Goal: Task Accomplishment & Management: Manage account settings

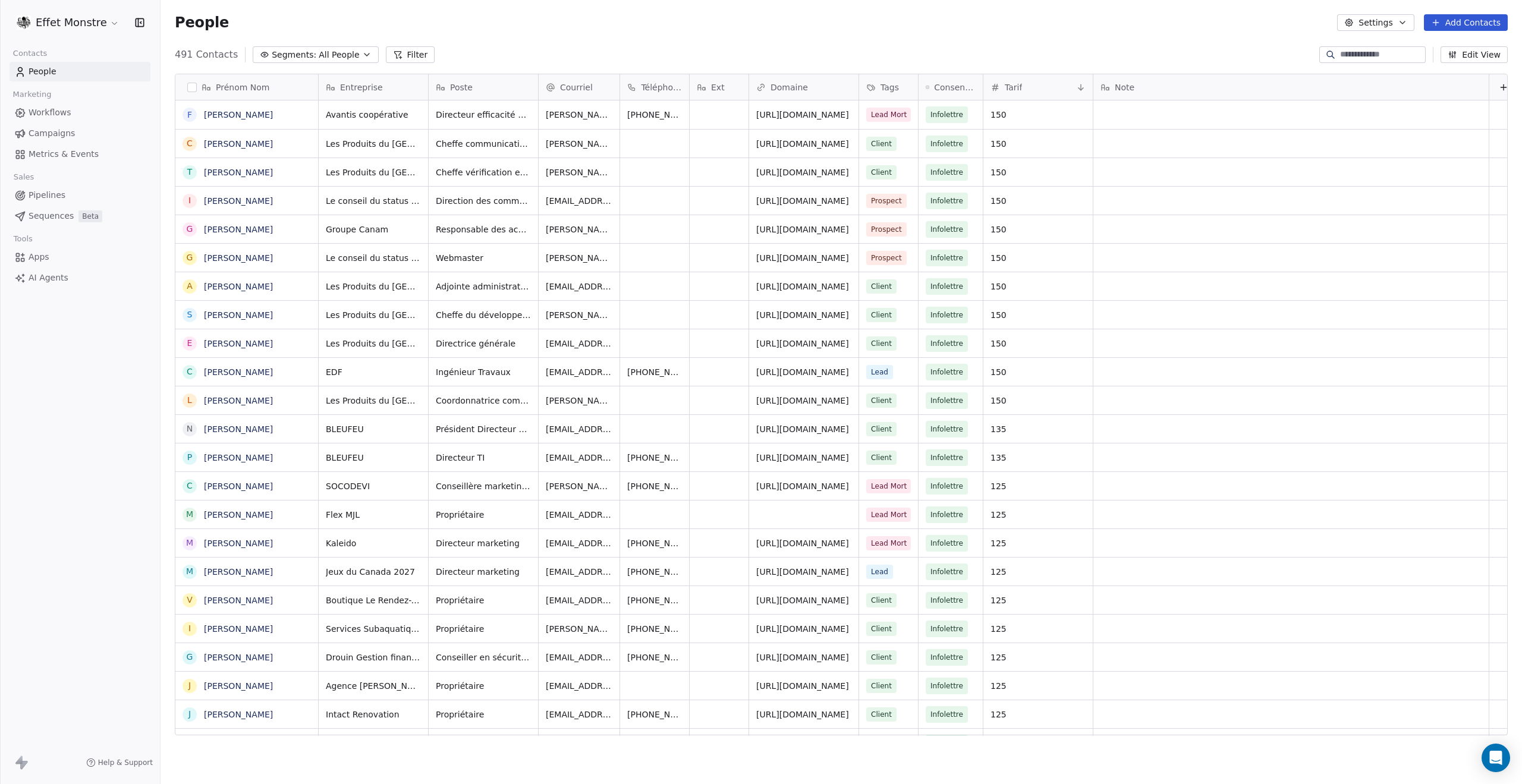
scroll to position [9, 9]
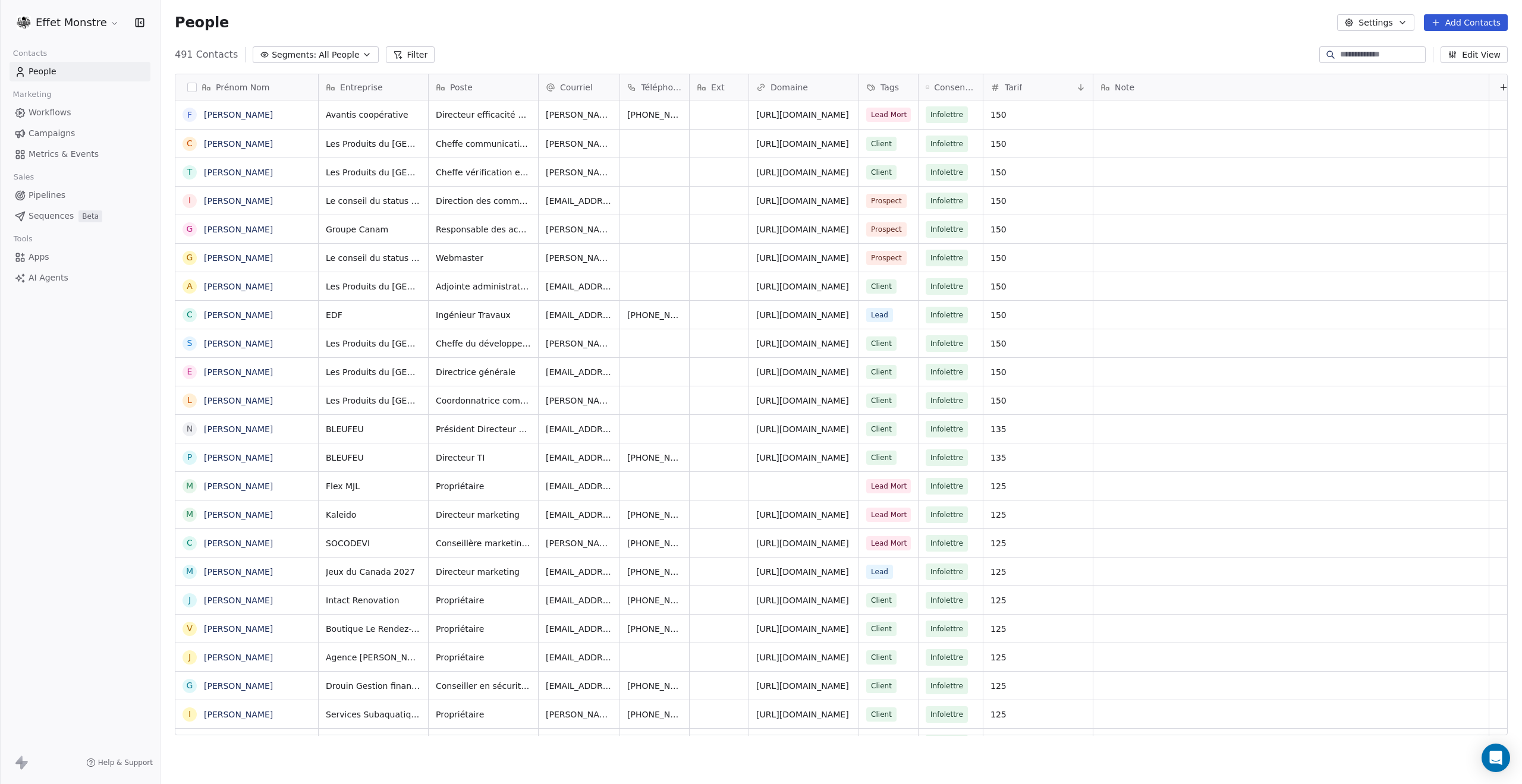
click at [339, 53] on span "All People" at bounding box center [339, 54] width 41 height 12
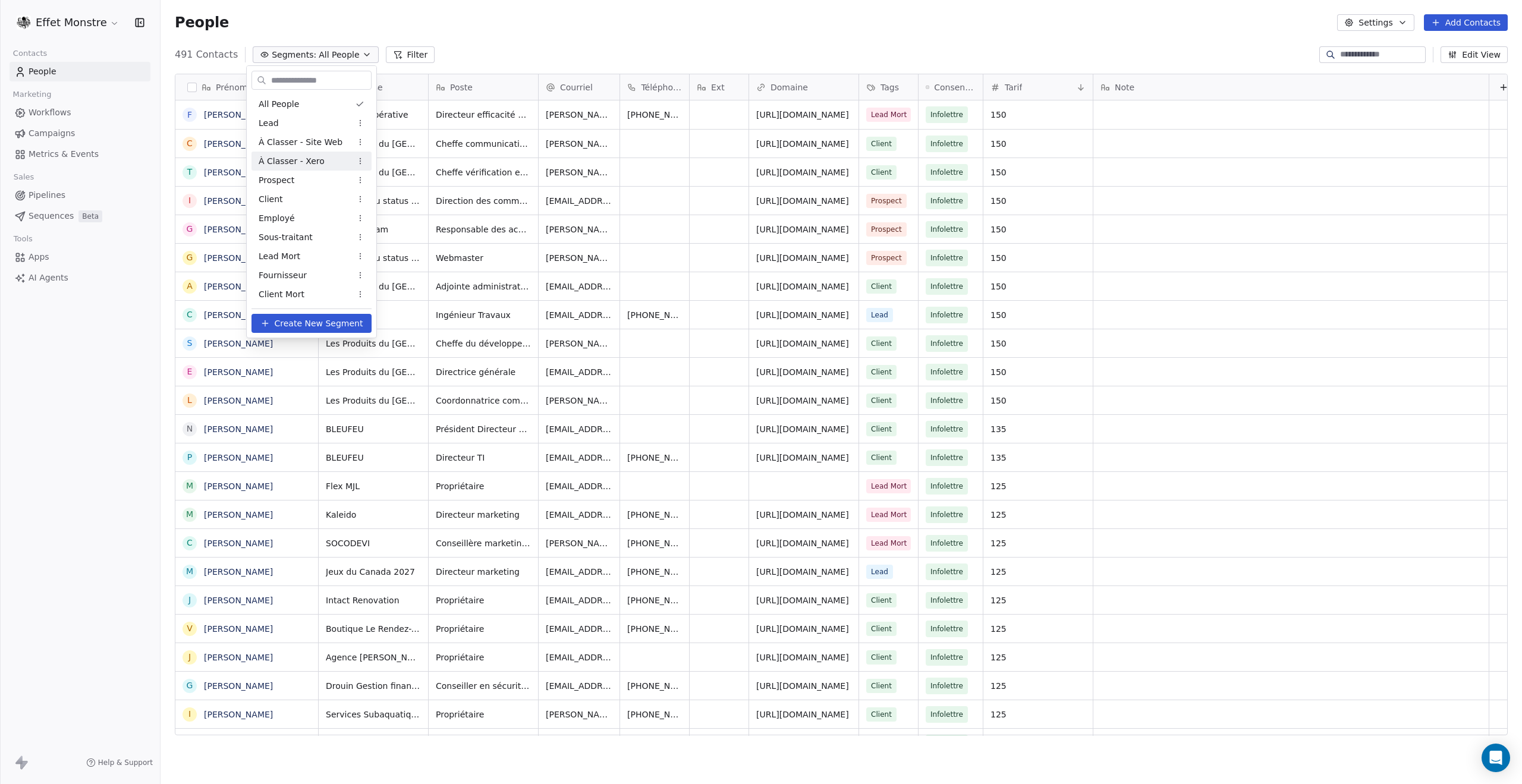
click at [302, 158] on span "À Classer - Xero" at bounding box center [292, 161] width 66 height 12
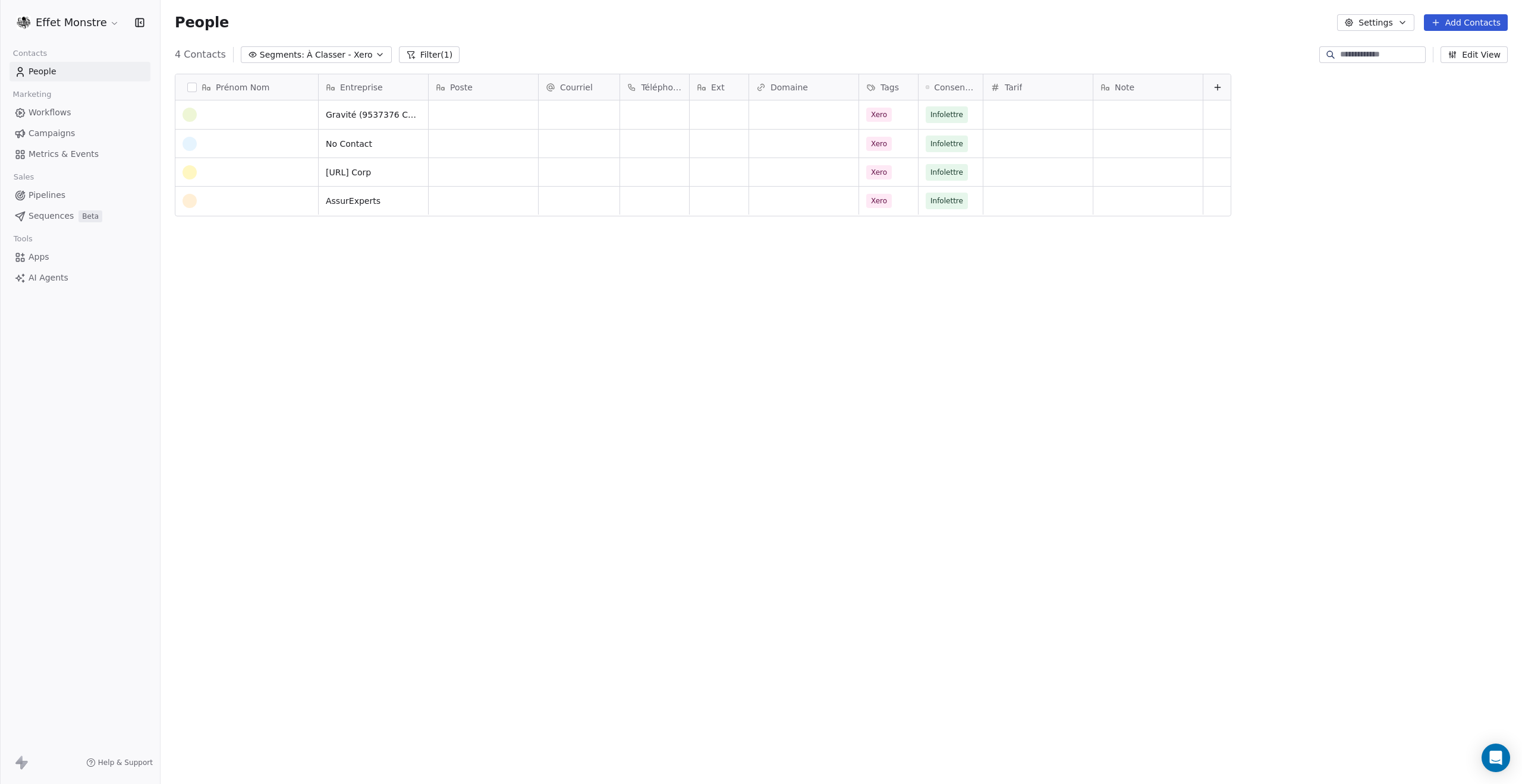
click at [191, 88] on button "button" at bounding box center [192, 87] width 9 height 9
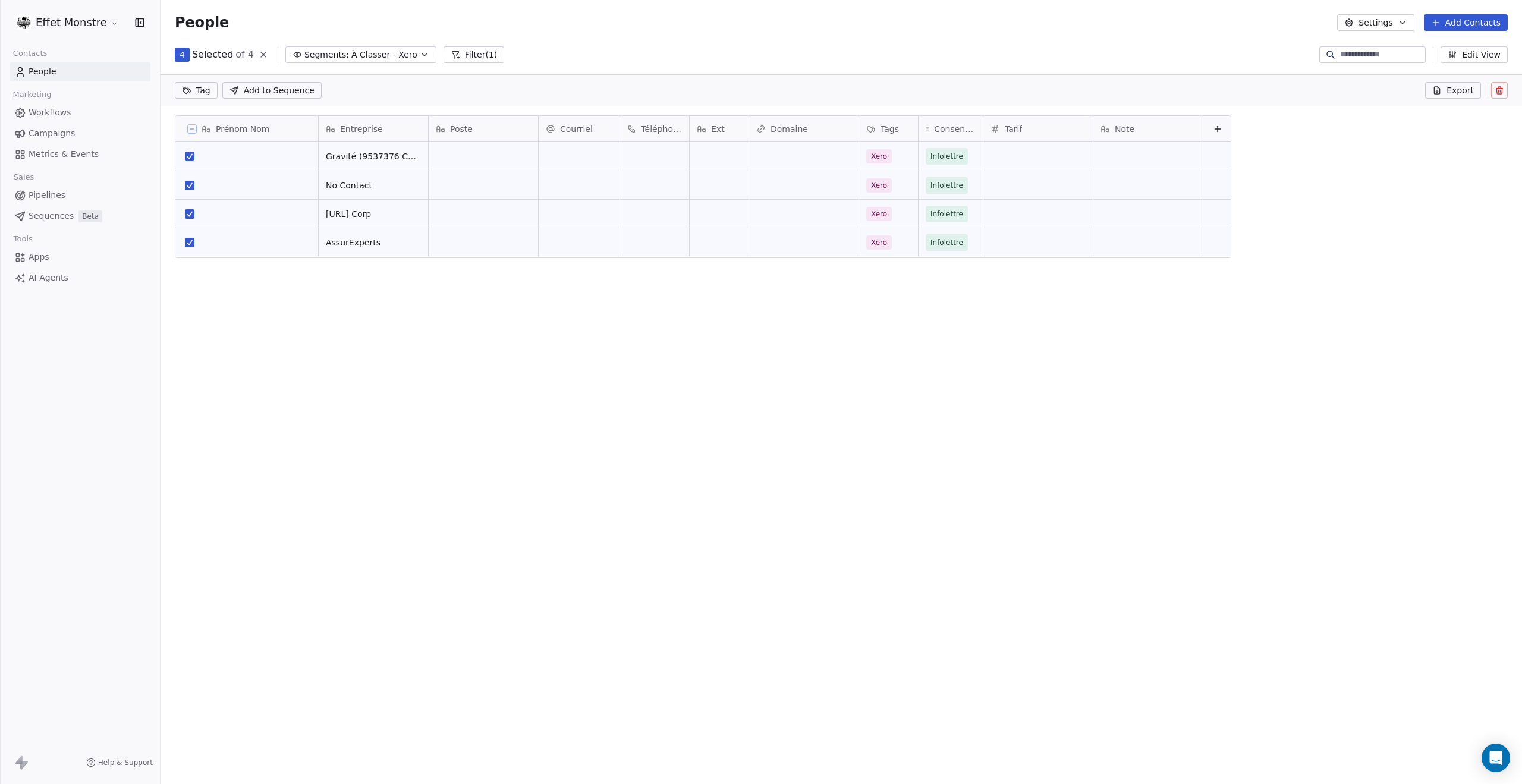
scroll to position [639, 1352]
click at [1500, 90] on icon at bounding box center [1499, 90] width 9 height 9
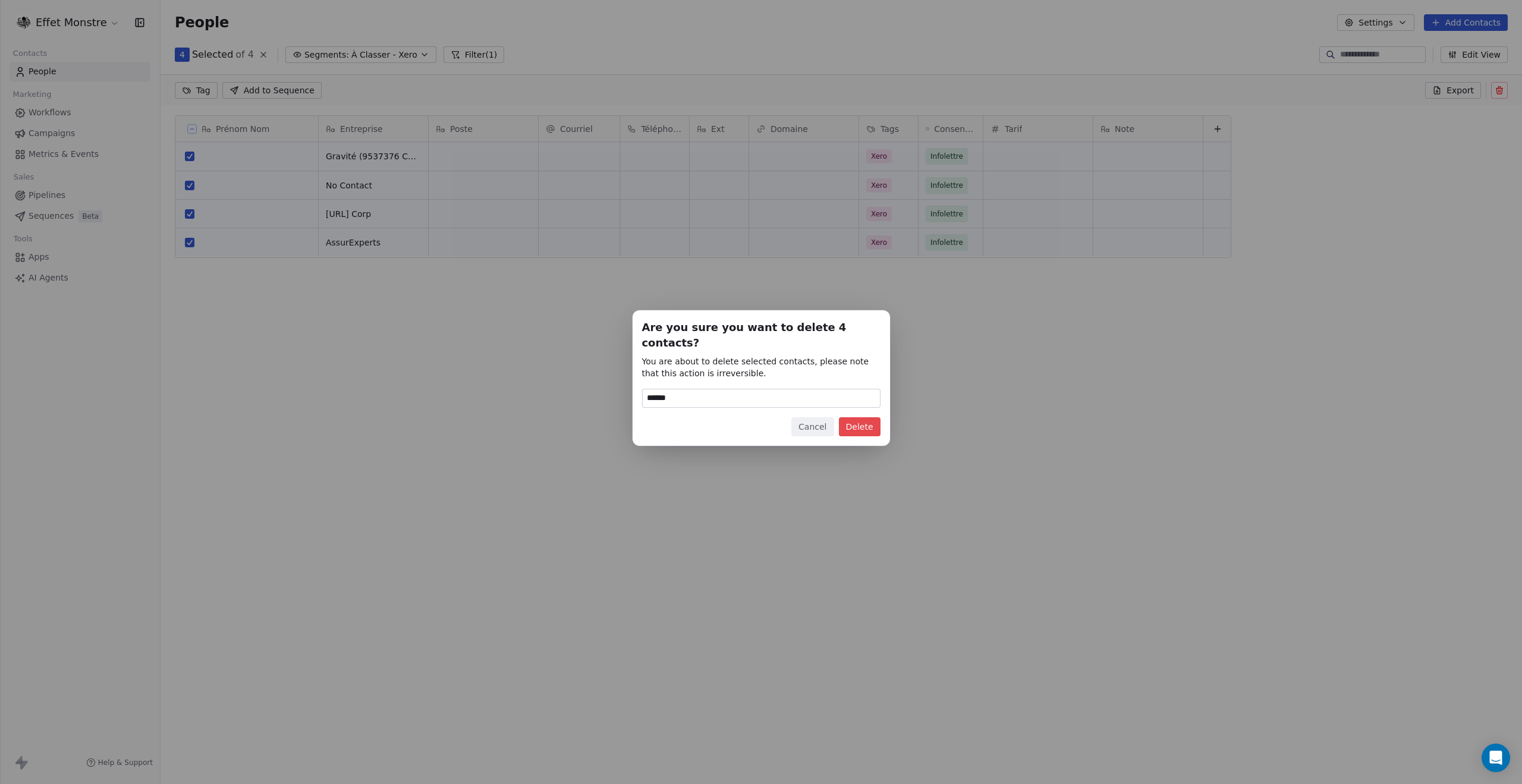
type input "******"
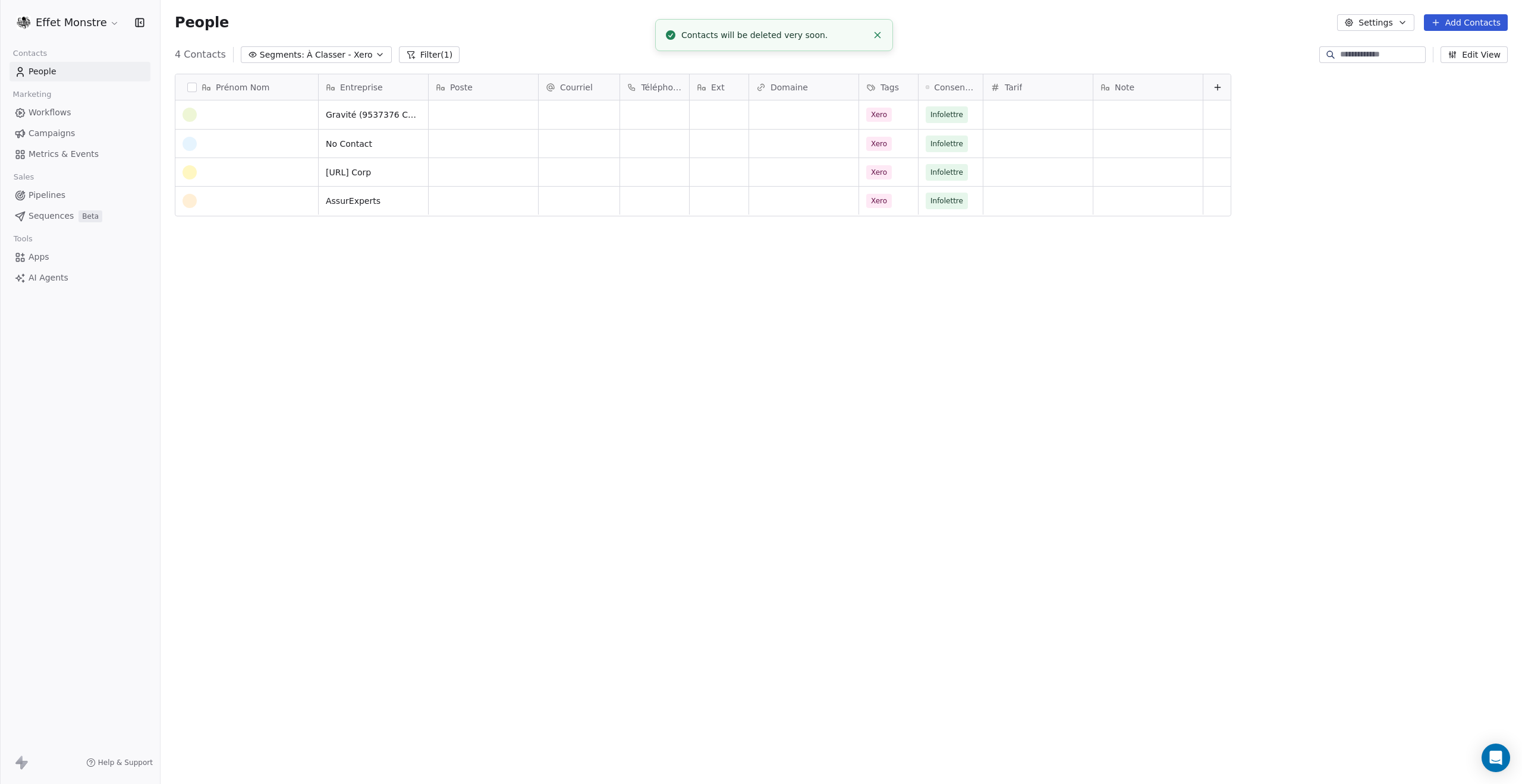
scroll to position [681, 1352]
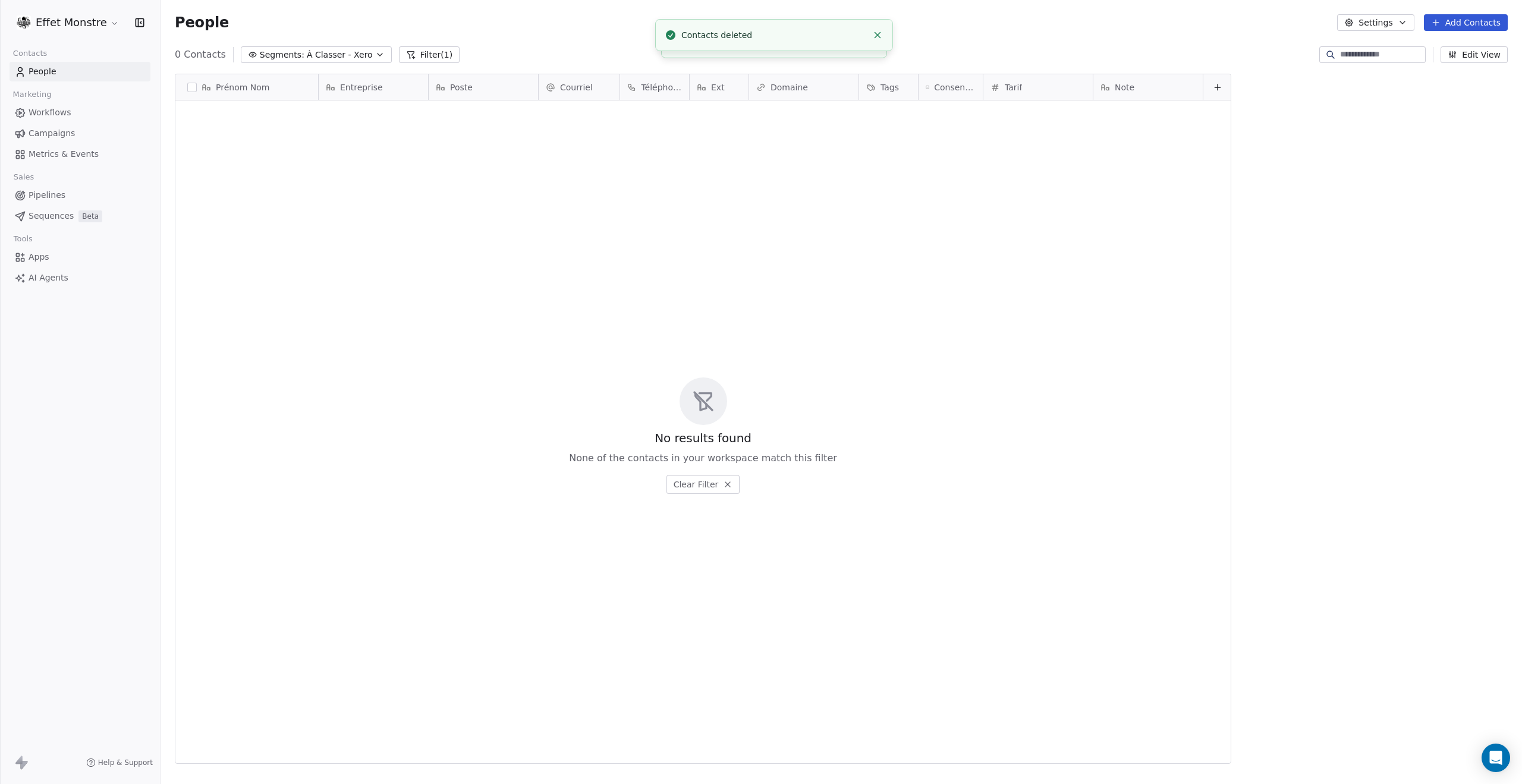
click at [339, 54] on span "À Classer - Xero" at bounding box center [339, 54] width 66 height 12
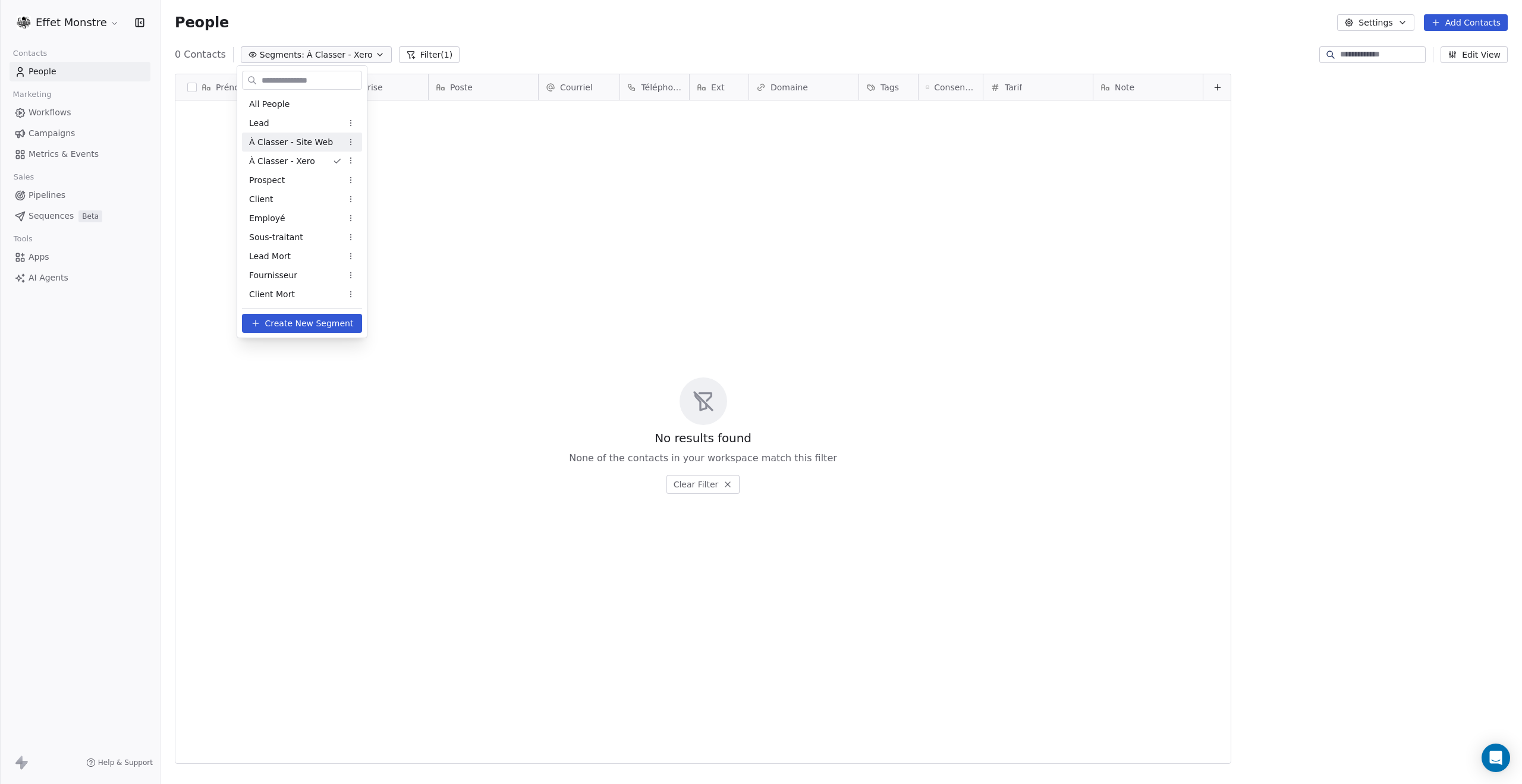
click at [299, 142] on span "À Classer - Site Web" at bounding box center [291, 142] width 84 height 12
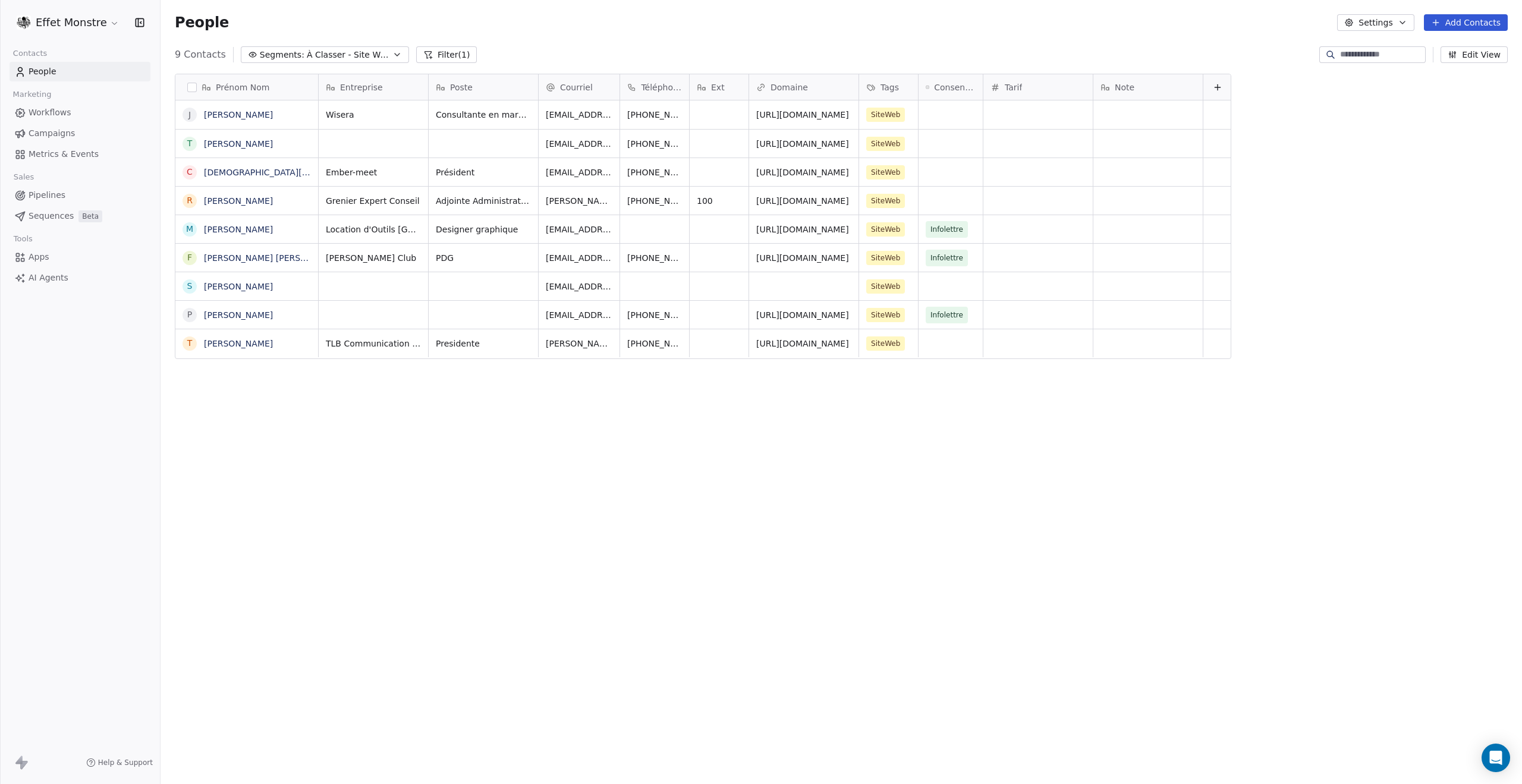
click at [239, 451] on div "Prénom Nom J [PERSON_NAME] T [PERSON_NAME] C [PERSON_NAME] R [PERSON_NAME] M [P…" at bounding box center [841, 409] width 1361 height 690
click at [265, 54] on span "Segments:" at bounding box center [282, 54] width 45 height 12
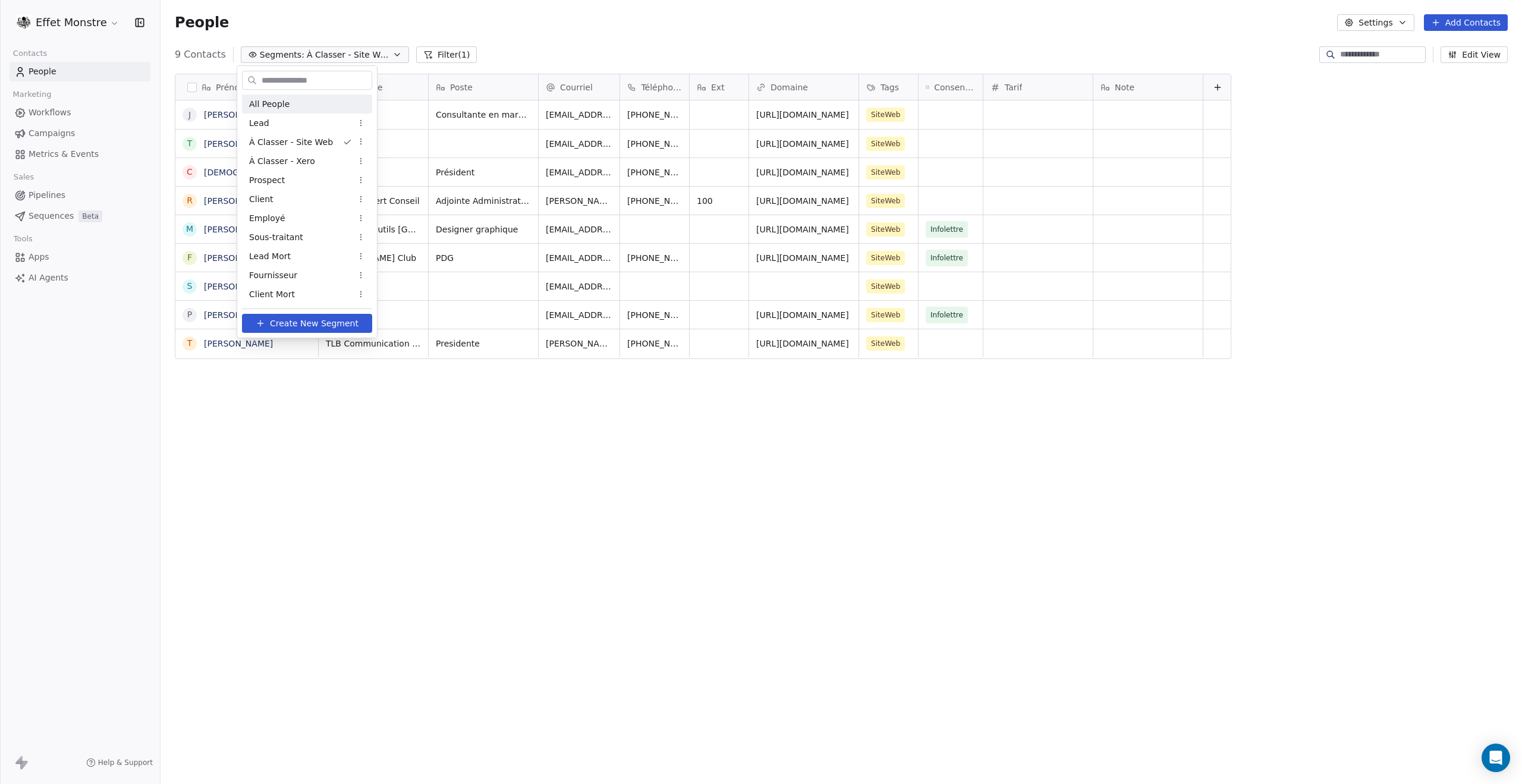
drag, startPoint x: 265, startPoint y: 101, endPoint x: 309, endPoint y: 78, distance: 49.6
click at [265, 101] on span "All People" at bounding box center [269, 104] width 41 height 12
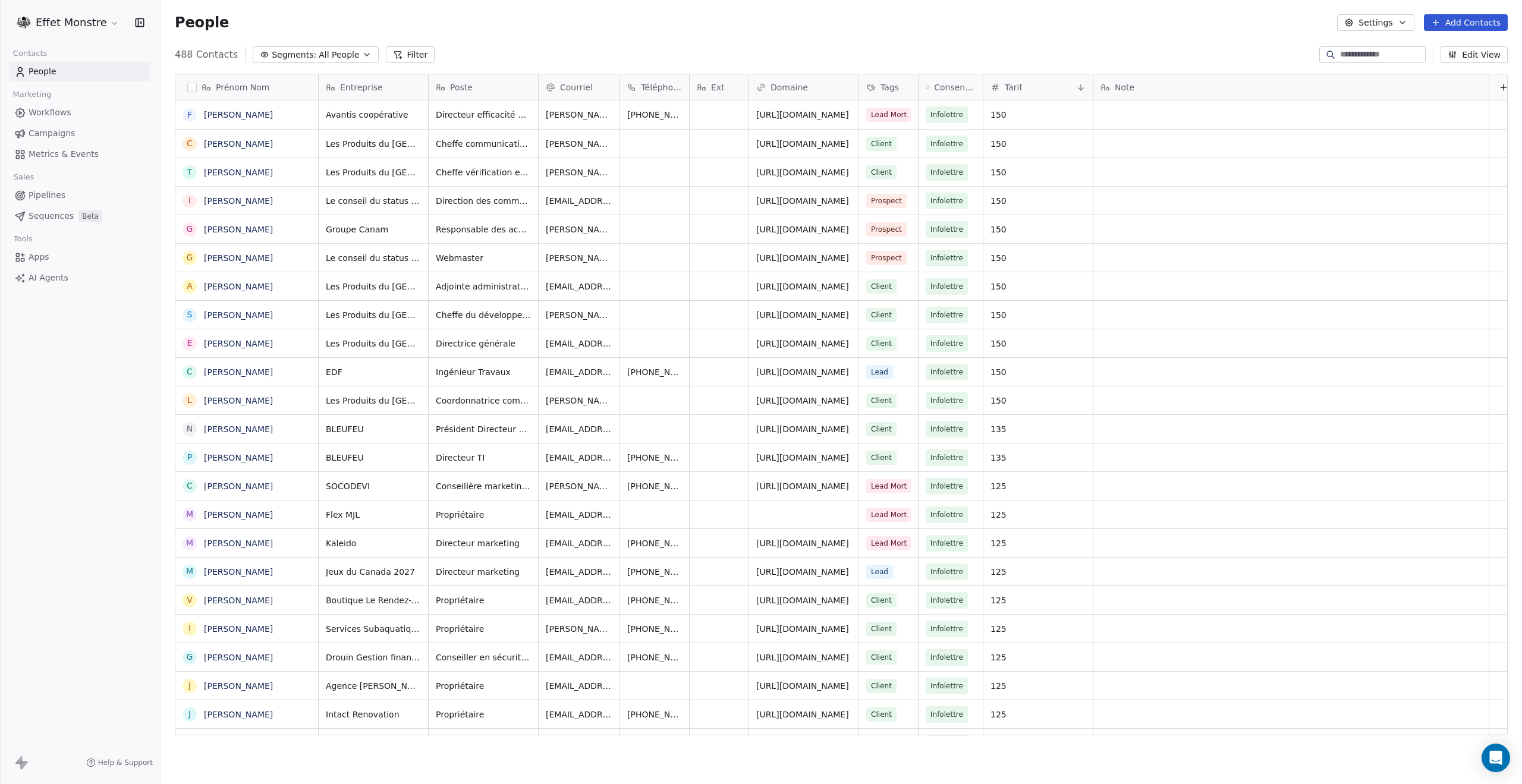
click at [1348, 46] on div "488 Contacts Segments: All People Filter Edit View" at bounding box center [841, 54] width 1361 height 19
click at [1348, 54] on input at bounding box center [1381, 54] width 83 height 12
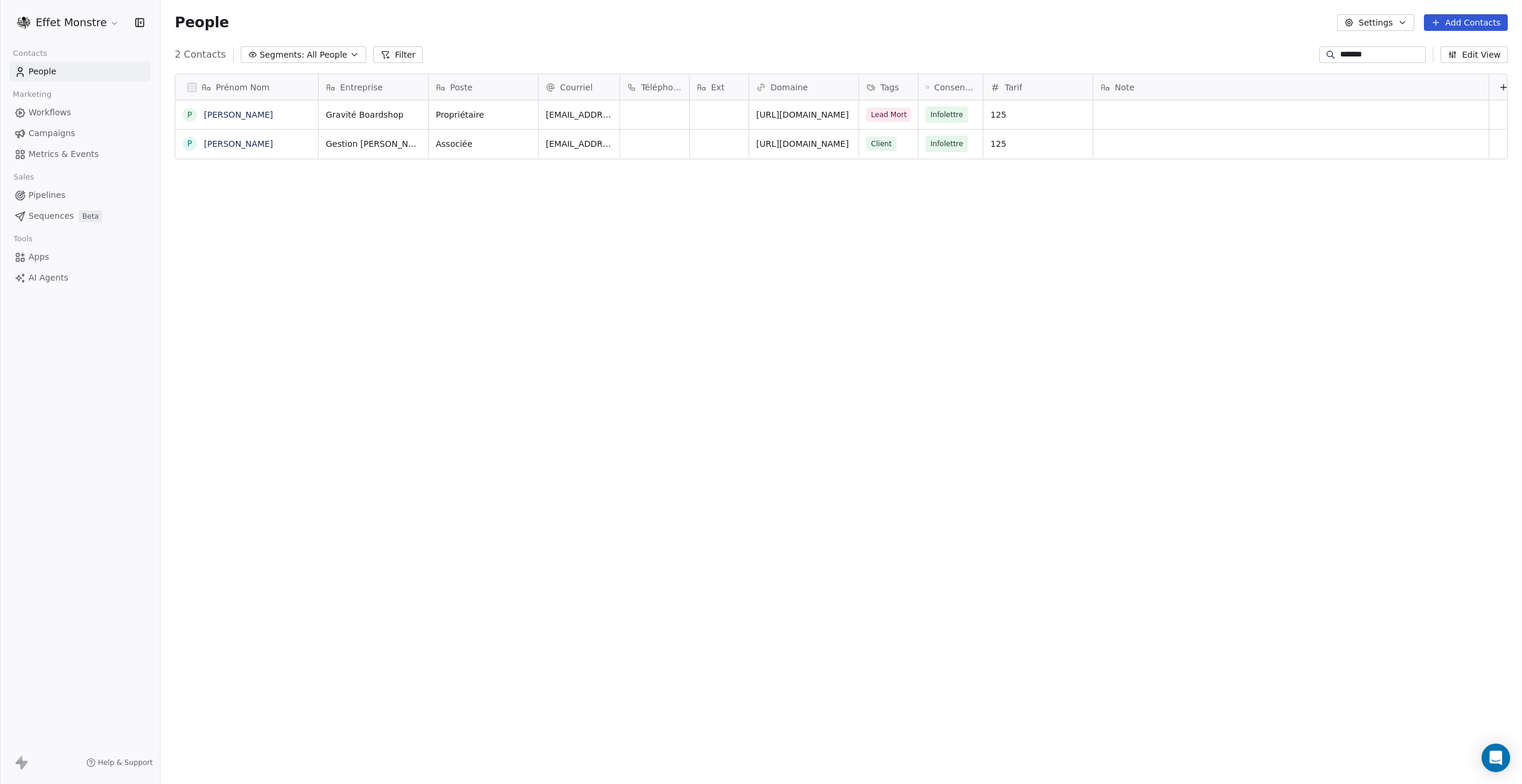
type input "*******"
click at [890, 112] on span "Lead Mort" at bounding box center [889, 115] width 45 height 14
click at [876, 145] on button "Suggestions" at bounding box center [875, 146] width 9 height 9
click at [874, 279] on button "Suggestions" at bounding box center [875, 279] width 9 height 9
click at [601, 348] on html "Effet Monstre Contacts People Marketing Workflows Campaigns Metrics & Events Sa…" at bounding box center [761, 392] width 1522 height 784
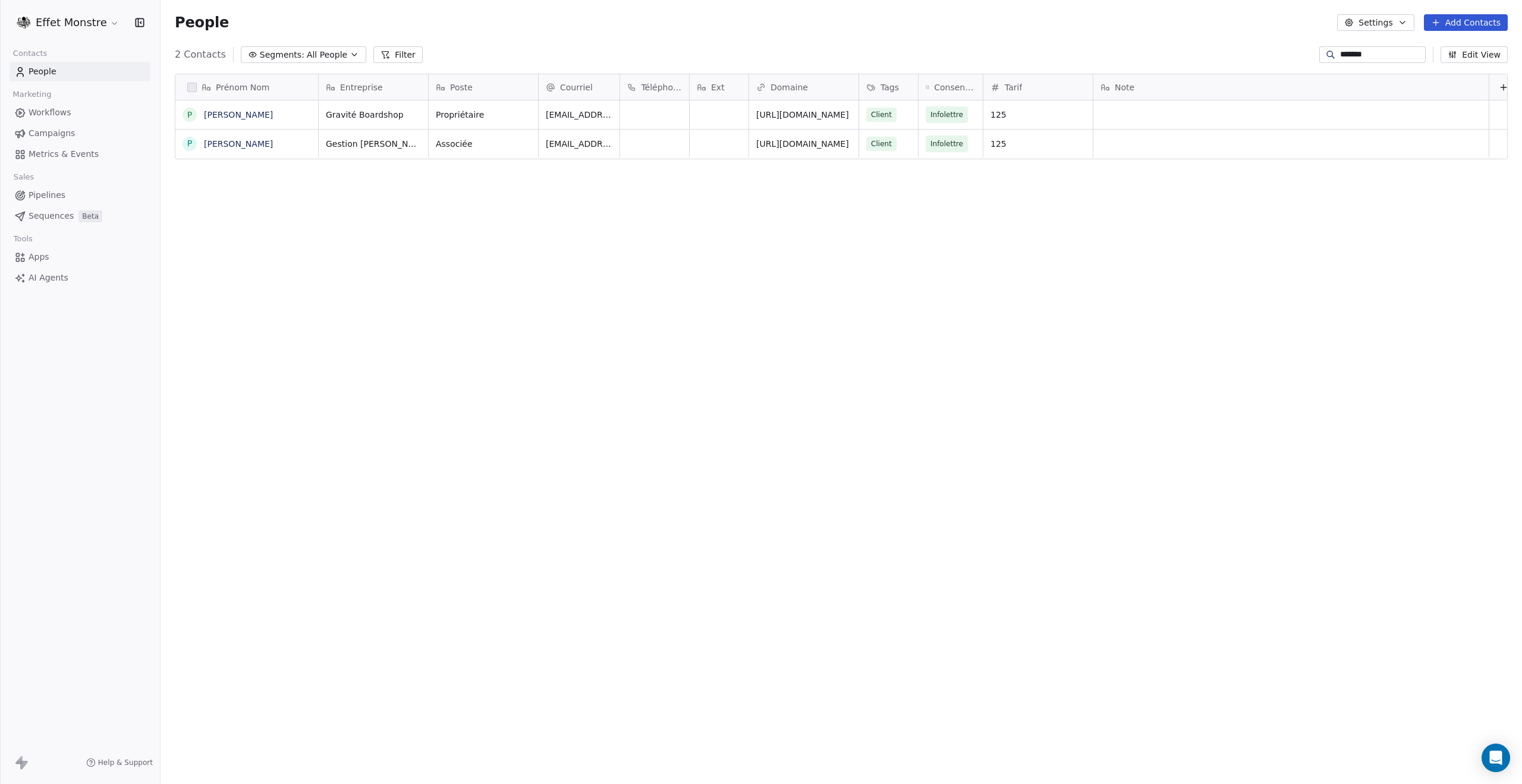
click at [621, 349] on div "Prénom Nom P [PERSON_NAME] P [PERSON_NAME] Entreprise Poste Courriel Téléphone …" at bounding box center [841, 409] width 1361 height 690
